Goal: Task Accomplishment & Management: Manage account settings

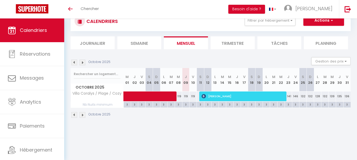
scroll to position [25, 0]
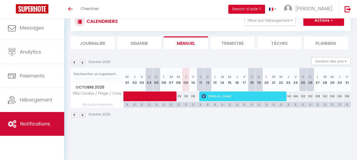
click at [51, 124] on link "Notifications" at bounding box center [32, 124] width 64 height 24
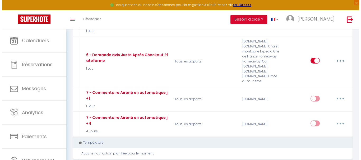
scroll to position [259, 0]
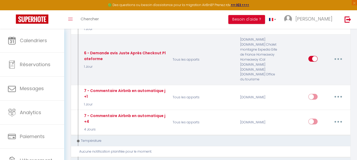
click at [337, 58] on button "button" at bounding box center [338, 59] width 15 height 8
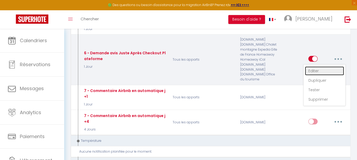
click at [311, 71] on link "Editer" at bounding box center [324, 71] width 39 height 9
type input "6 - Demande avis Juste Après Checkout Plateforme"
select select "5"
select select "1 Jour"
select select "if_booking_is_paid"
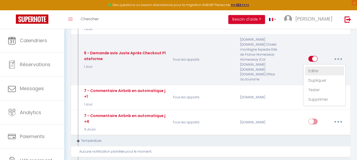
checkbox input "true"
checkbox input "false"
radio input "true"
type input "[GUEST:FIRST_NAME], voici un cadeau pour vous avant de quitter [RENTAL:CITY]"
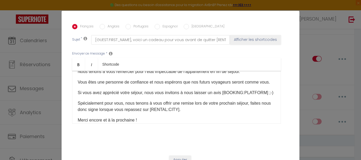
scroll to position [46, 0]
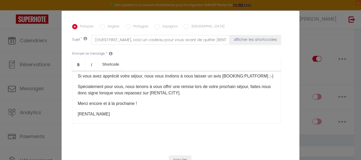
click at [192, 92] on p "Spécialement pour vous, nous tenons à vous offrir une remise lors de votre proc…" at bounding box center [177, 90] width 198 height 13
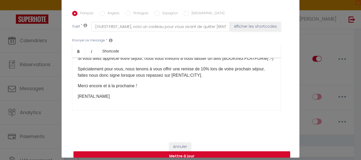
scroll to position [20, 0]
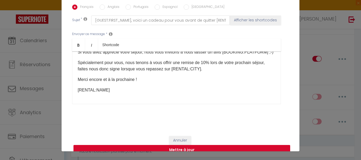
click at [199, 145] on button "Mettre à jour" at bounding box center [181, 150] width 217 height 10
checkbox input "true"
checkbox input "false"
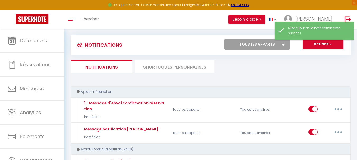
scroll to position [0, 0]
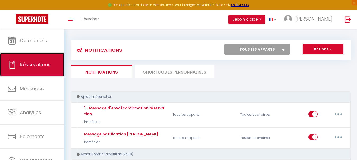
click at [32, 62] on span "Réservations" at bounding box center [35, 64] width 31 height 7
select select "not_cancelled"
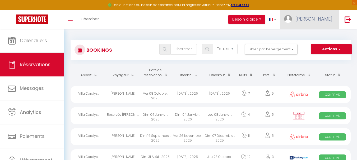
click at [334, 19] on link "[PERSON_NAME]" at bounding box center [309, 19] width 59 height 18
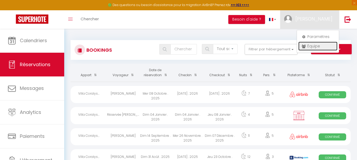
click at [316, 45] on link "Équipe" at bounding box center [317, 46] width 39 height 9
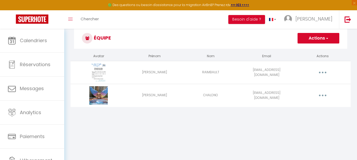
scroll to position [15, 0]
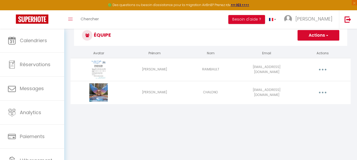
click at [323, 71] on button "button" at bounding box center [322, 70] width 15 height 8
click at [297, 82] on link "Editer" at bounding box center [308, 81] width 39 height 9
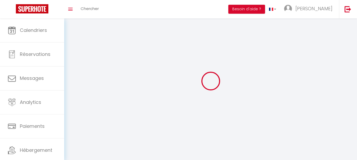
type input "[PERSON_NAME]"
type input "RAIMBAULT"
type input "[EMAIL_ADDRESS][DOMAIN_NAME]"
type textarea "Mdp : Sophie972"
type textarea "[URL][DOMAIN_NAME]"
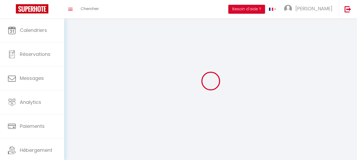
checkbox input "true"
checkbox input "false"
checkbox input "true"
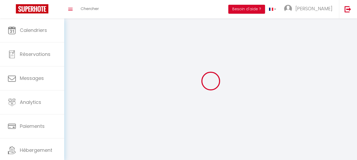
checkbox input "true"
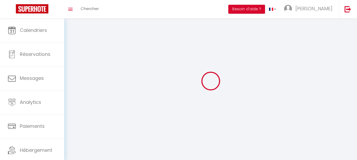
checkbox input "false"
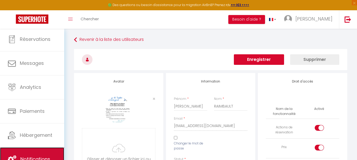
click at [38, 150] on link "Notifications" at bounding box center [32, 160] width 64 height 24
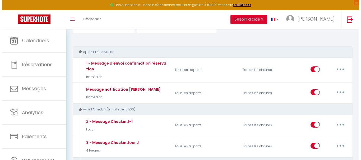
scroll to position [48, 0]
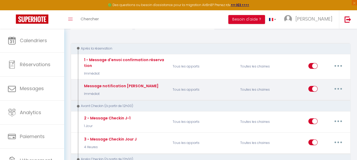
click at [339, 88] on button "button" at bounding box center [338, 89] width 15 height 8
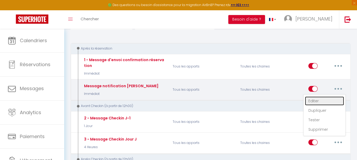
click at [319, 101] on link "Editer" at bounding box center [324, 101] width 39 height 9
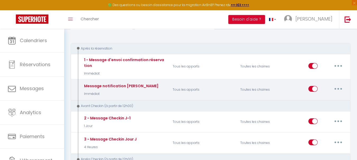
type input "Message notification [PERSON_NAME]"
select select "Immédiat"
select select "if_booking_is_paid"
checkbox input "false"
checkbox input "true"
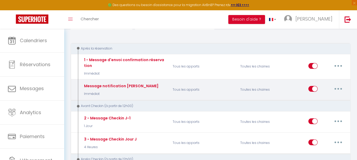
checkbox input "false"
radio input "true"
type input "Nouvelle réservation - [RENTAL:NAME] - [GUEST:NAME] - [CHECKING:DD-MM-YYYY] au …"
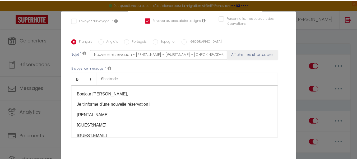
scroll to position [0, 0]
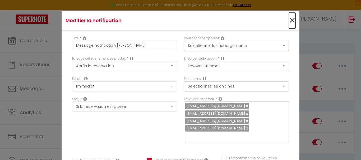
click at [289, 18] on span "×" at bounding box center [292, 21] width 7 height 16
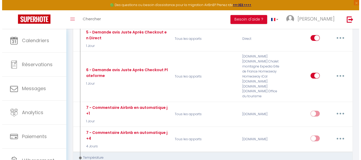
scroll to position [249, 0]
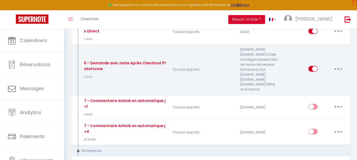
click at [337, 69] on button "button" at bounding box center [338, 69] width 15 height 8
click at [316, 80] on link "Editer" at bounding box center [324, 81] width 39 height 9
type input "6 - Demande avis Juste Après Checkout Plateforme"
select select "5"
select select "1 Jour"
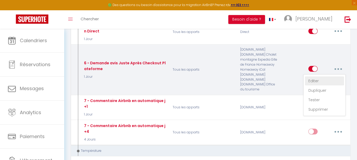
checkbox input "true"
checkbox input "false"
type input "[GUEST:FIRST_NAME], voici un cadeau pour vous avant de quitter [RENTAL:CITY]"
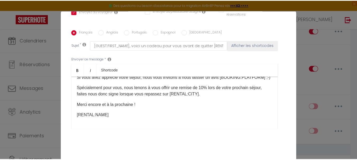
scroll to position [21, 0]
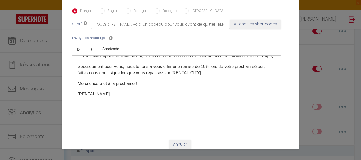
click at [184, 149] on button "Mettre à jour" at bounding box center [181, 154] width 217 height 10
checkbox input "true"
checkbox input "false"
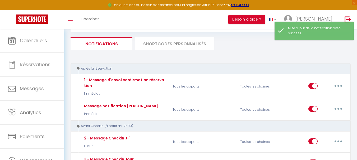
scroll to position [8, 0]
